Goal: Use online tool/utility: Use online tool/utility

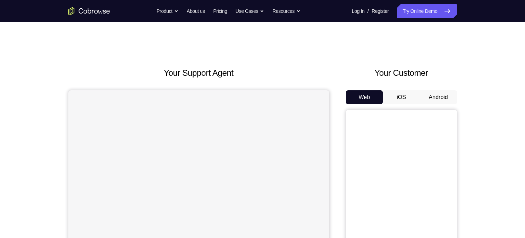
click at [432, 101] on button "Android" at bounding box center [438, 97] width 37 height 14
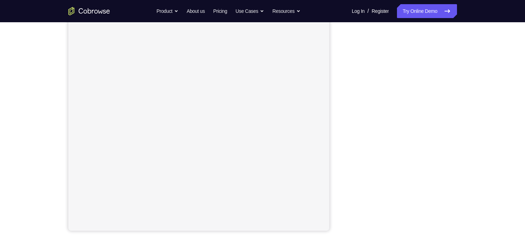
scroll to position [90, 0]
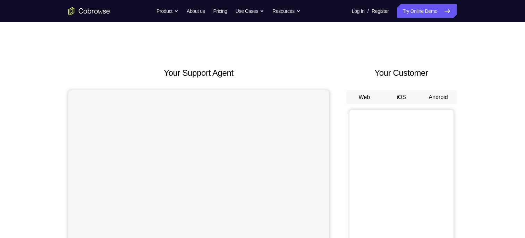
scroll to position [24, 0]
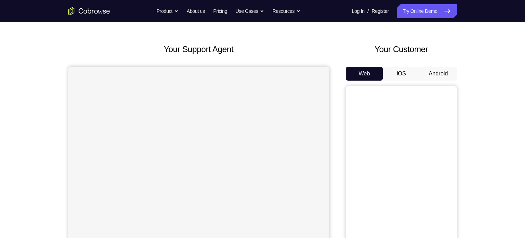
click at [436, 74] on button "Android" at bounding box center [438, 74] width 37 height 14
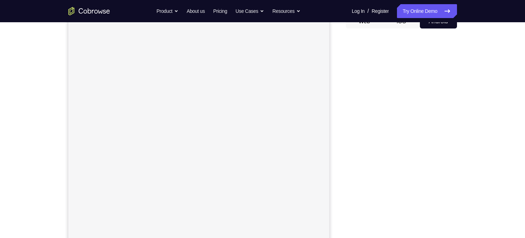
scroll to position [75, 0]
